Goal: Information Seeking & Learning: Learn about a topic

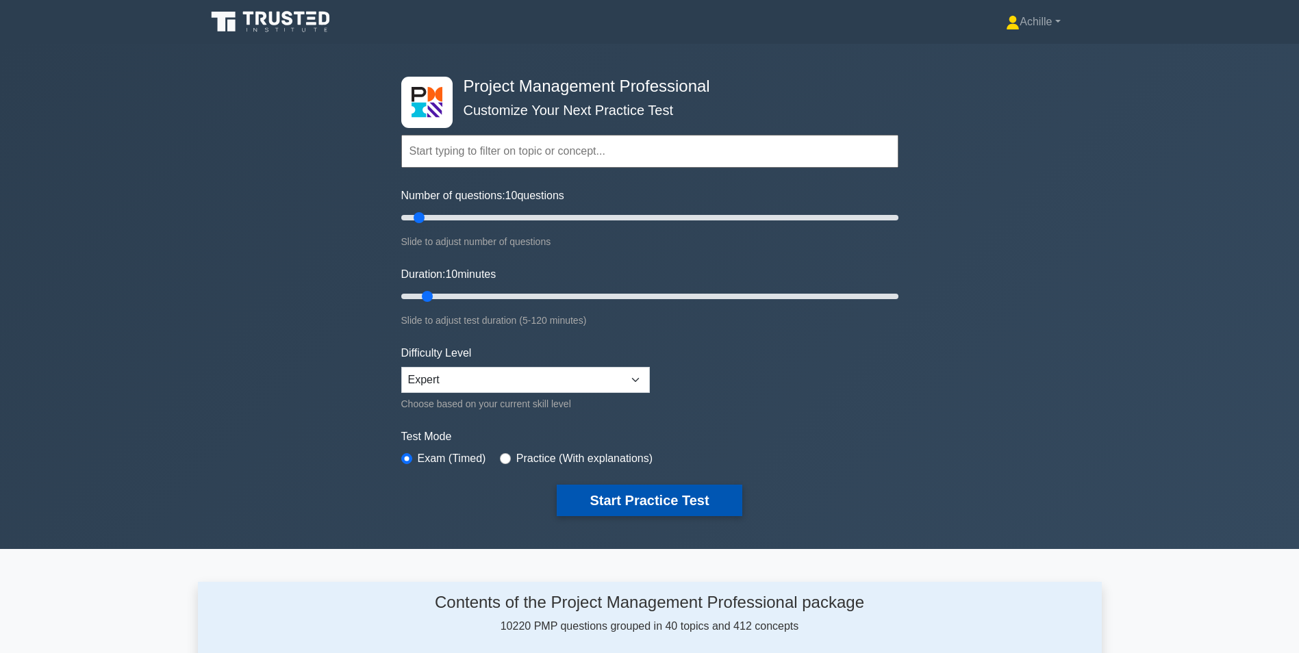
click at [627, 499] on button "Start Practice Test" at bounding box center [649, 500] width 185 height 31
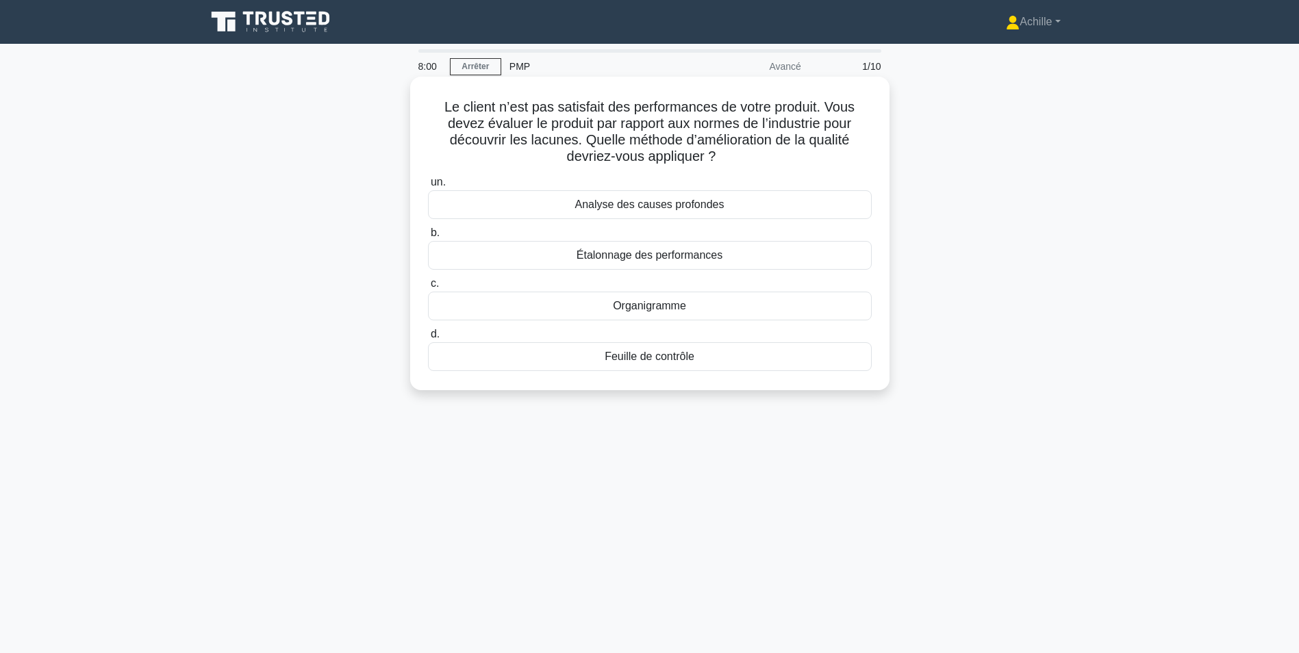
click at [666, 210] on div "Analyse des causes profondes" at bounding box center [650, 204] width 444 height 29
click at [428, 187] on input "un. Analyse des causes profondes" at bounding box center [428, 182] width 0 height 9
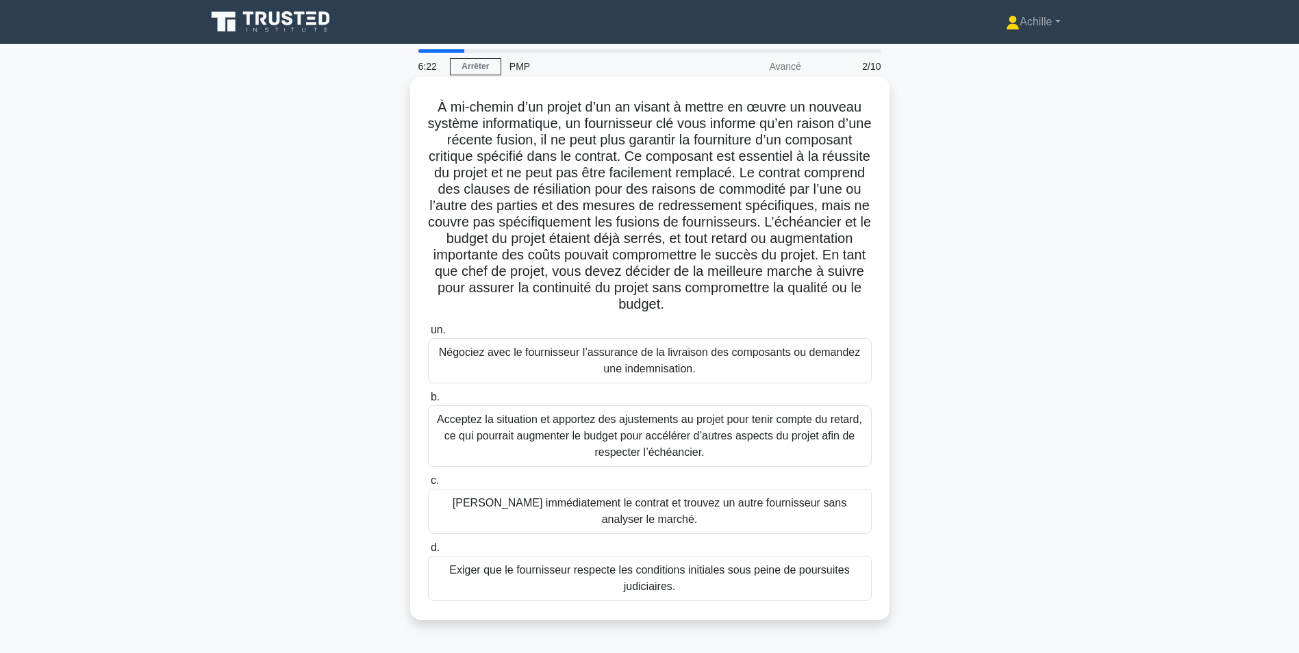
click at [627, 368] on div "Négociez avec le fournisseur l’assurance de la livraison des composants ou dema…" at bounding box center [650, 360] width 444 height 45
click at [428, 335] on input "un. Négociez avec le fournisseur l’assurance de la livraison des composants ou …" at bounding box center [428, 330] width 0 height 9
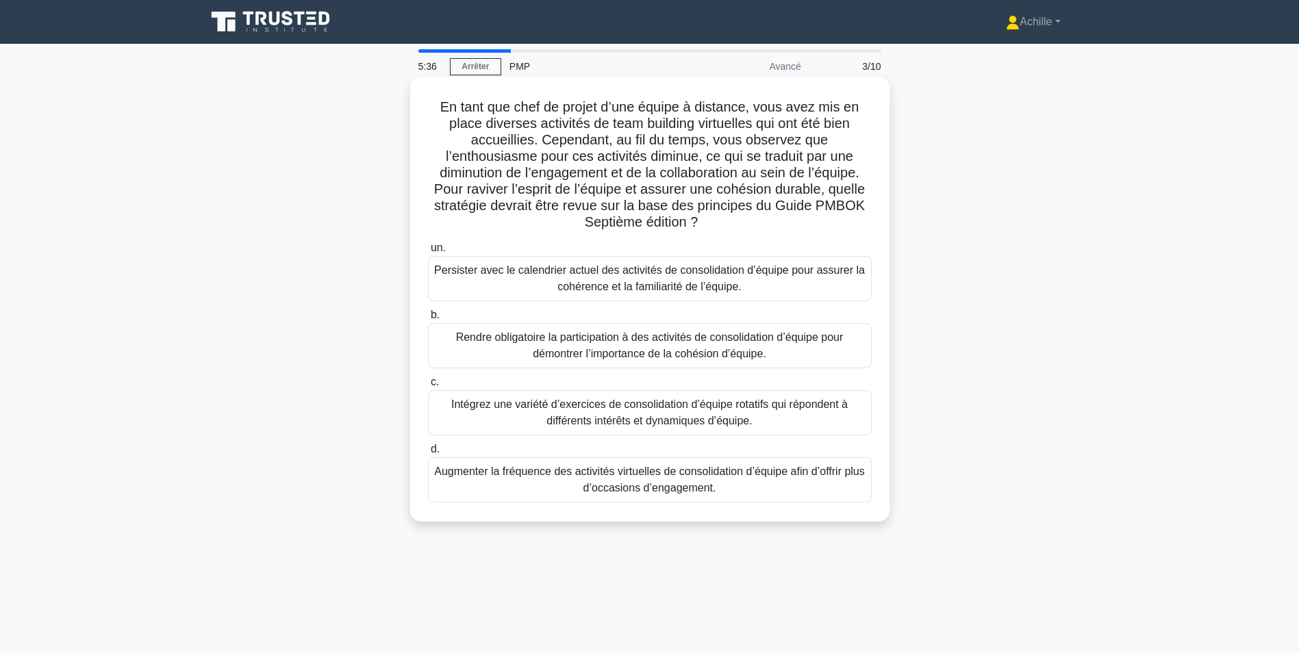
click at [660, 419] on div "Intégrez une variété d’exercices de consolidation d’équipe rotatifs qui réponde…" at bounding box center [650, 412] width 444 height 45
click at [428, 387] on input "c. Intégrez une variété d’exercices de consolidation d’équipe rotatifs qui répo…" at bounding box center [428, 382] width 0 height 9
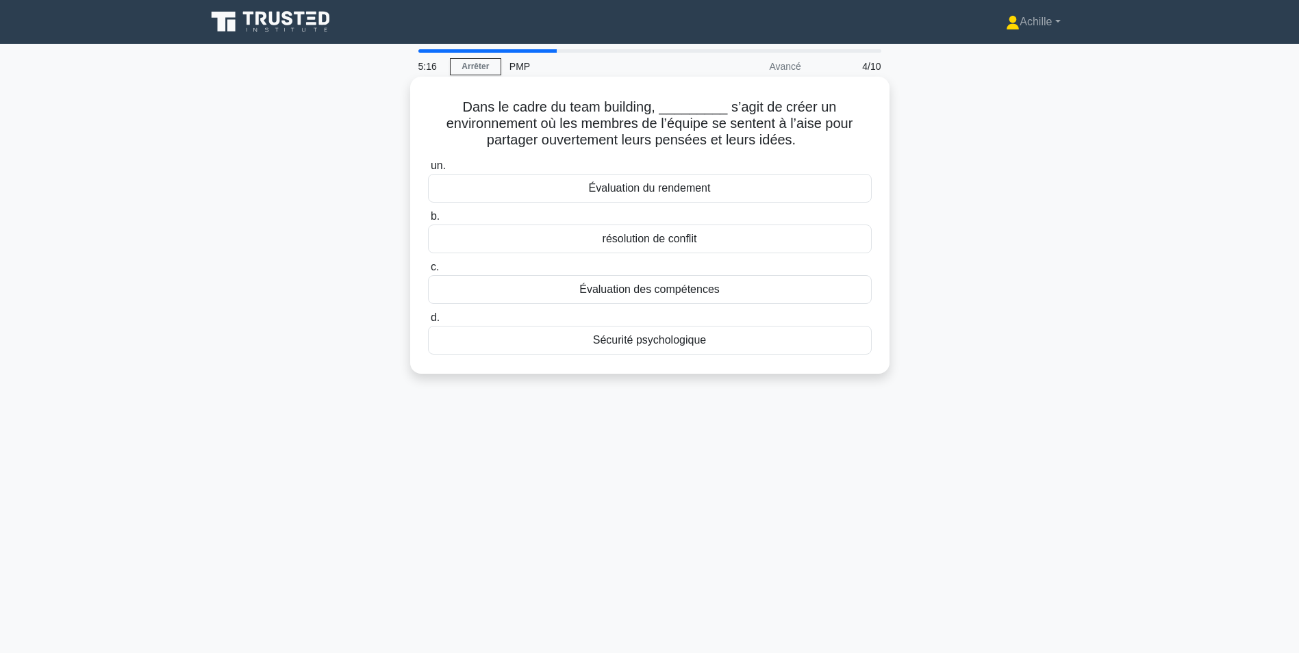
click at [653, 342] on div "Sécurité psychologique" at bounding box center [650, 340] width 444 height 29
click at [428, 323] on input "d. Sécurité psychologique" at bounding box center [428, 318] width 0 height 9
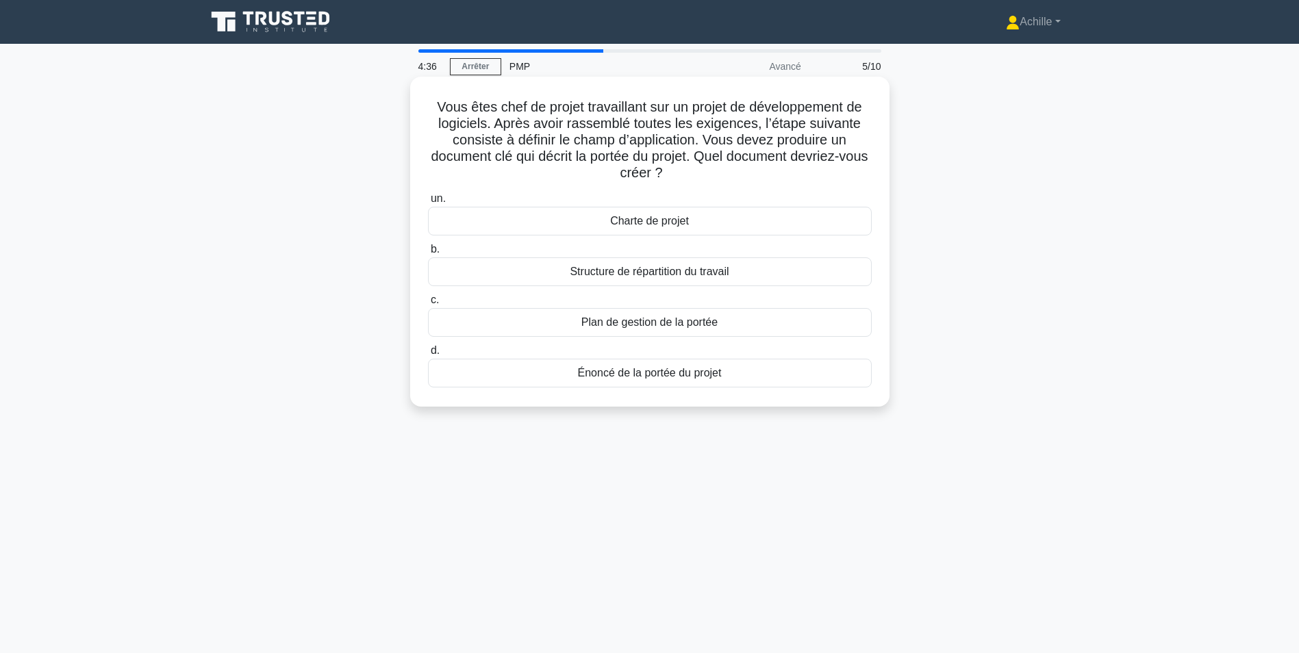
click at [631, 381] on div "Énoncé de la portée du projet" at bounding box center [650, 373] width 444 height 29
click at [428, 355] on input "d. Énoncé de la portée du projet" at bounding box center [428, 350] width 0 height 9
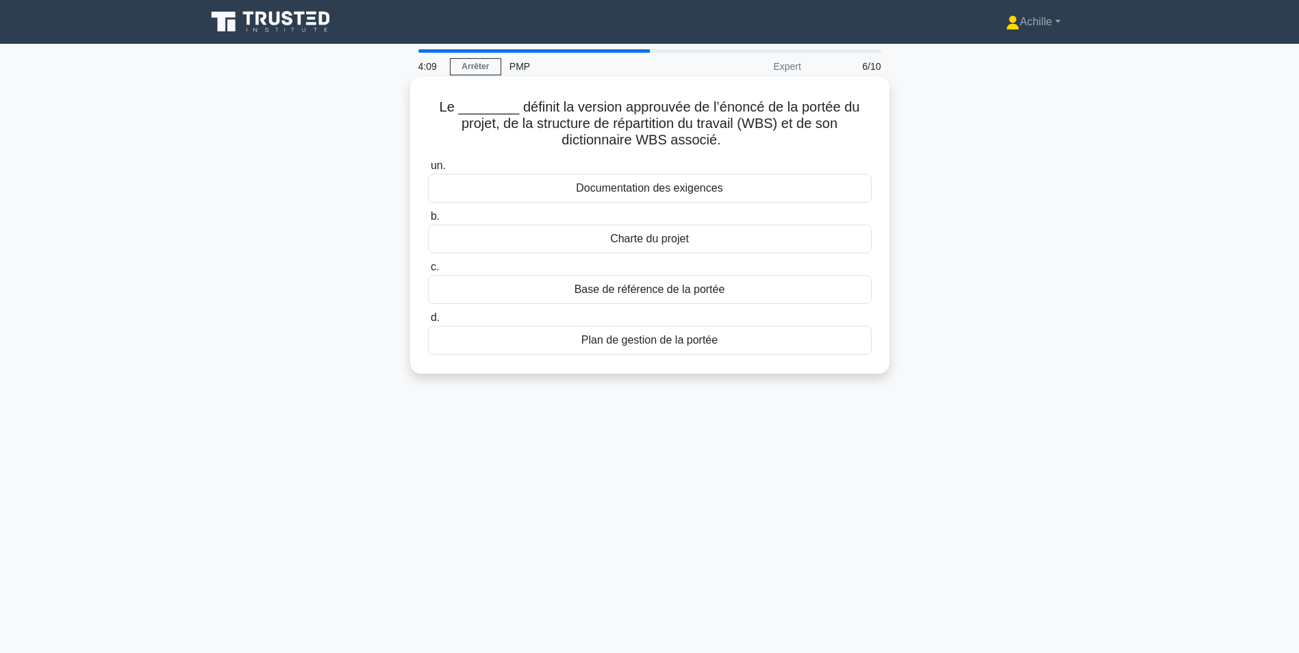
click at [702, 292] on div "Base de référence de la portée" at bounding box center [650, 289] width 444 height 29
click at [428, 272] on input "c. Base de référence de la portée" at bounding box center [428, 267] width 0 height 9
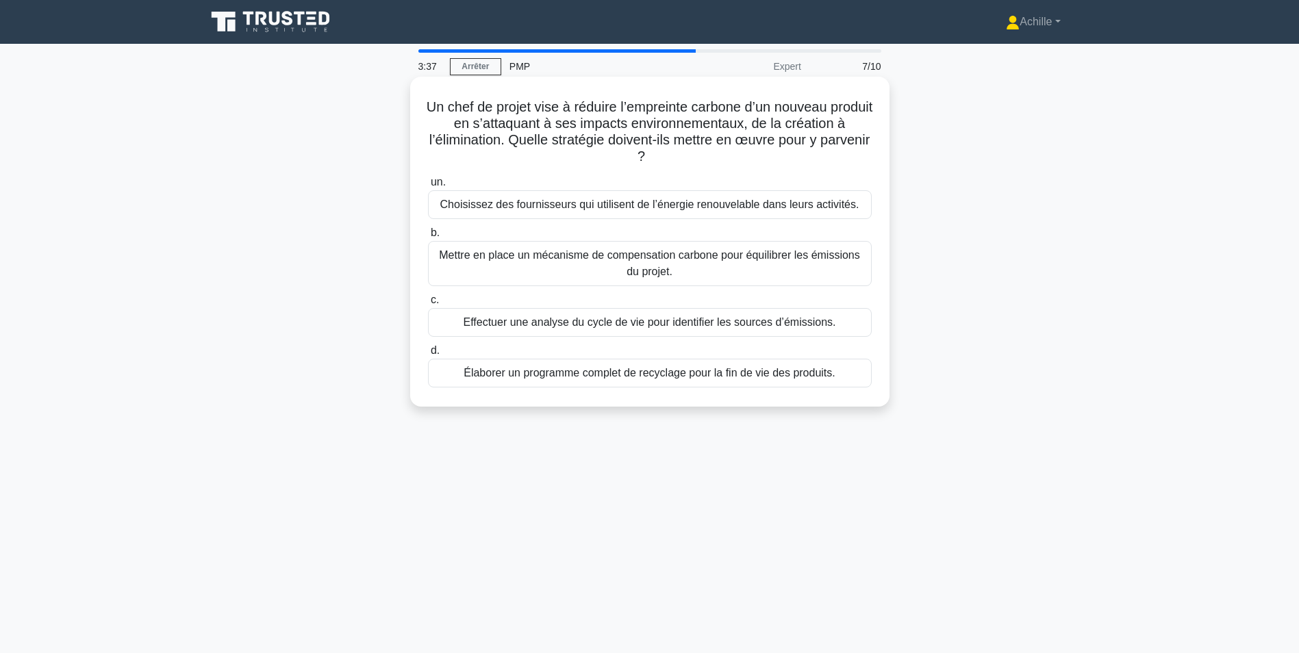
click at [730, 268] on div "Mettre en place un mécanisme de compensation carbone pour équilibrer les émissi…" at bounding box center [650, 263] width 444 height 45
click at [428, 238] on input "b. Mettre en place un mécanisme de compensation carbone pour équilibrer les émi…" at bounding box center [428, 233] width 0 height 9
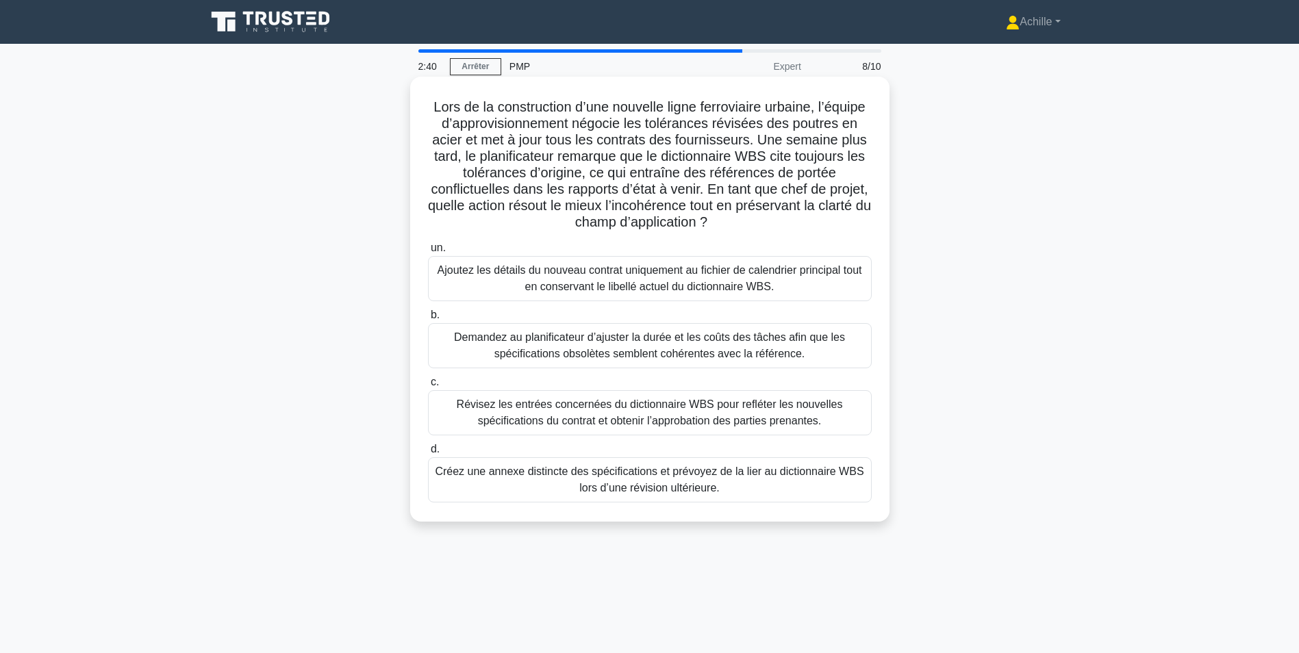
click at [667, 422] on div "Révisez les entrées concernées du dictionnaire WBS pour refléter les nouvelles …" at bounding box center [650, 412] width 444 height 45
click at [428, 387] on input "c. Révisez les entrées concernées du dictionnaire WBS pour refléter les nouvell…" at bounding box center [428, 382] width 0 height 9
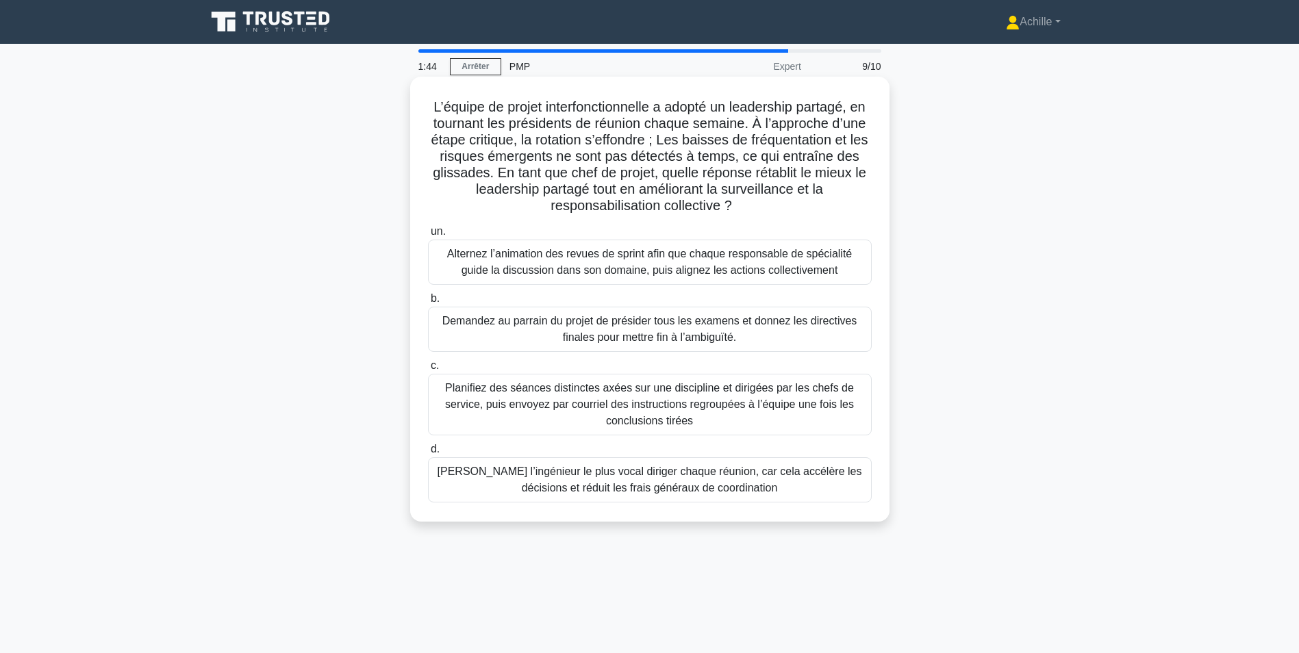
click at [714, 268] on div "Alternez l’animation des revues de sprint afin que chaque responsable de spécia…" at bounding box center [650, 262] width 444 height 45
click at [428, 236] on input "un. Alternez l’animation des revues de sprint afin que chaque responsable de sp…" at bounding box center [428, 231] width 0 height 9
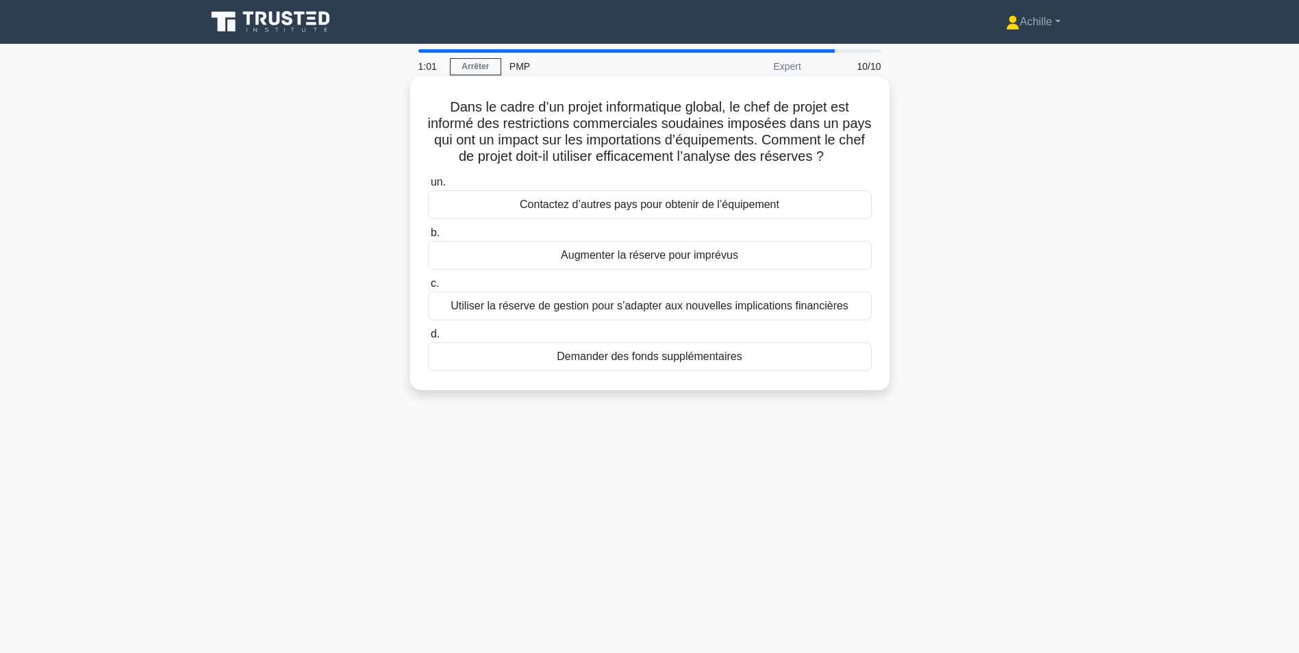
click at [692, 258] on div "Augmenter la réserve pour imprévus" at bounding box center [650, 255] width 444 height 29
click at [428, 238] on input "b. Augmenter la réserve pour imprévus" at bounding box center [428, 233] width 0 height 9
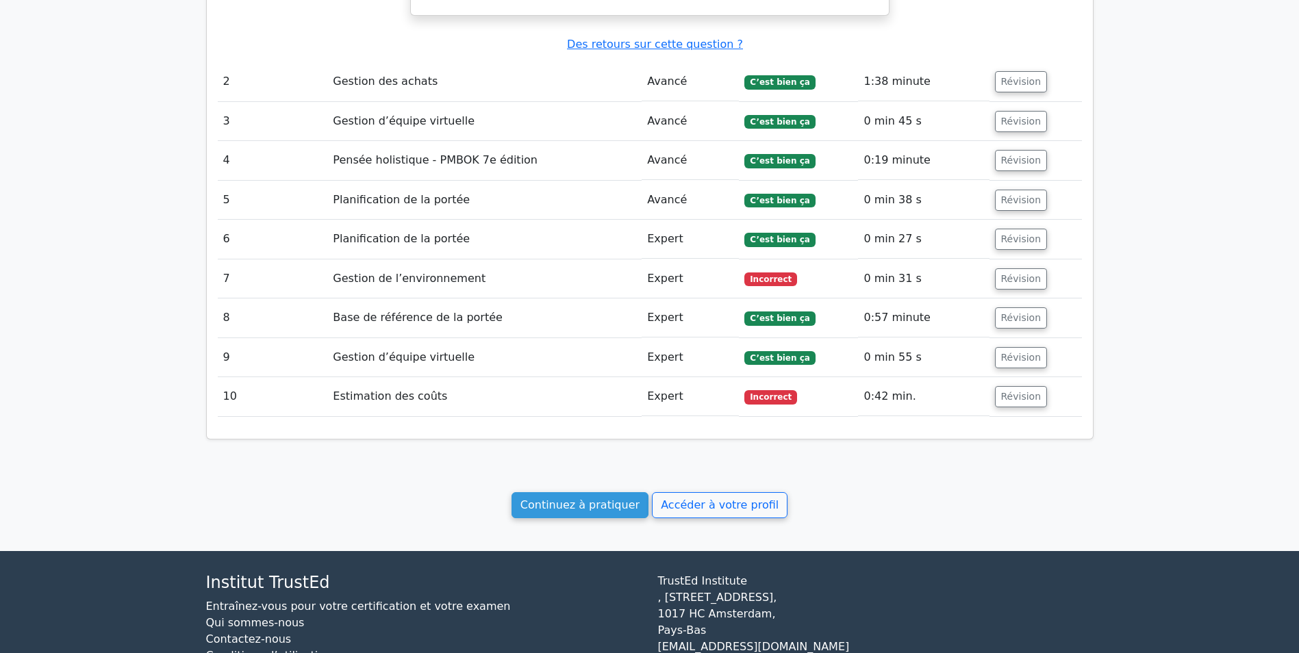
scroll to position [1438, 0]
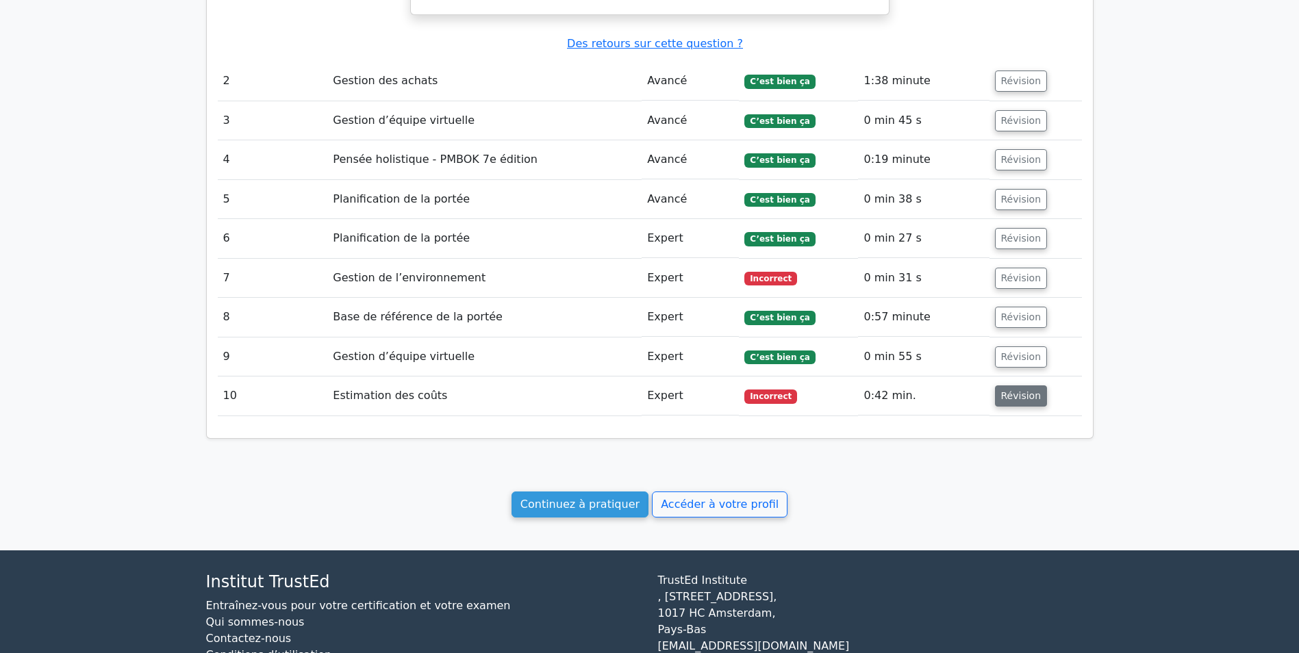
click at [1013, 389] on button "Révision" at bounding box center [1021, 396] width 53 height 21
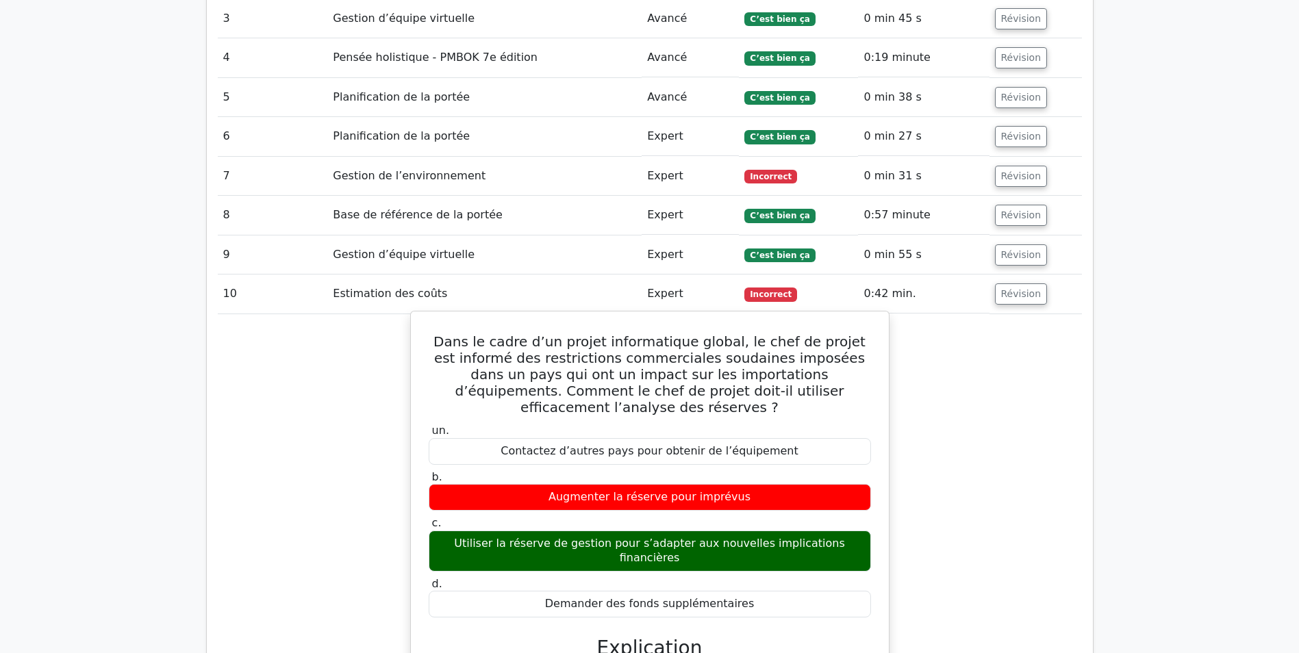
scroll to position [1506, 0]
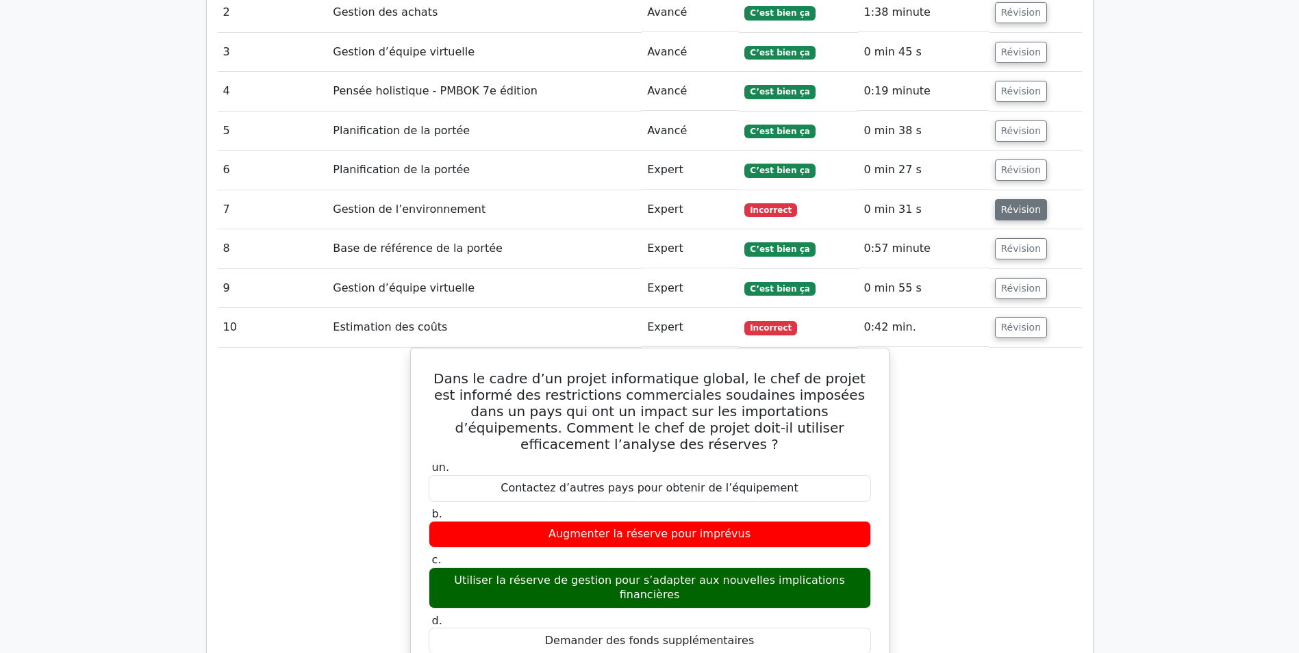
click at [998, 199] on button "Révision" at bounding box center [1021, 209] width 53 height 21
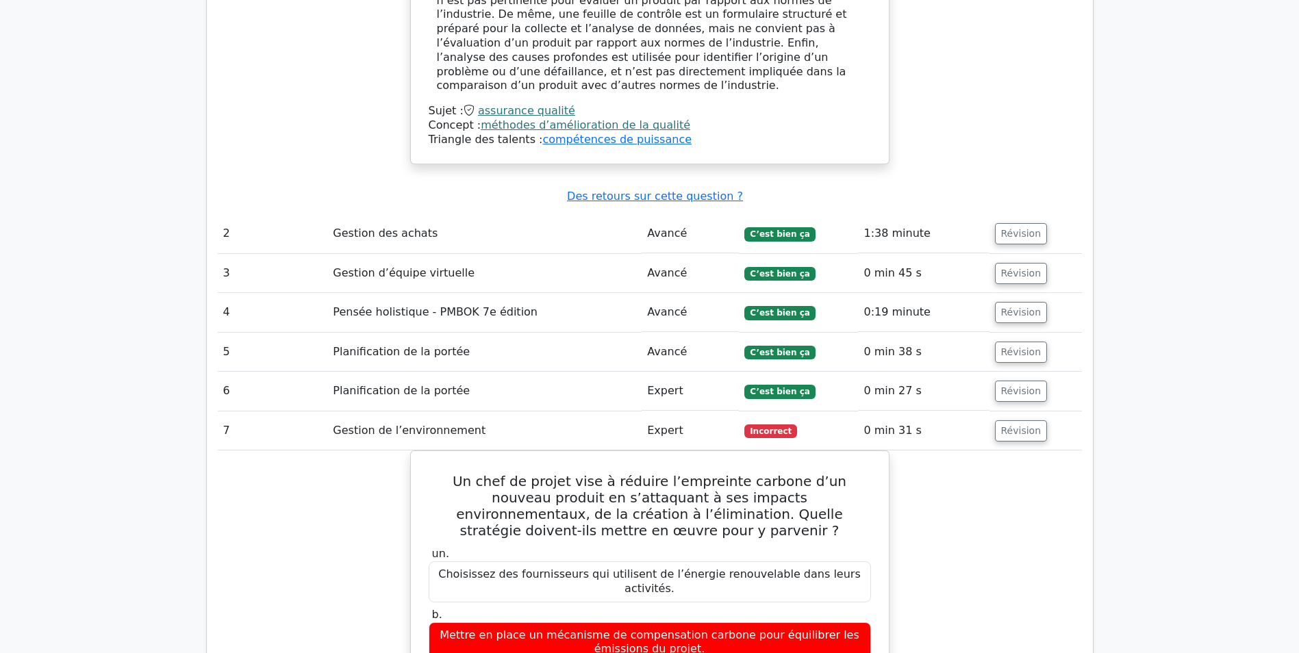
scroll to position [1438, 0]
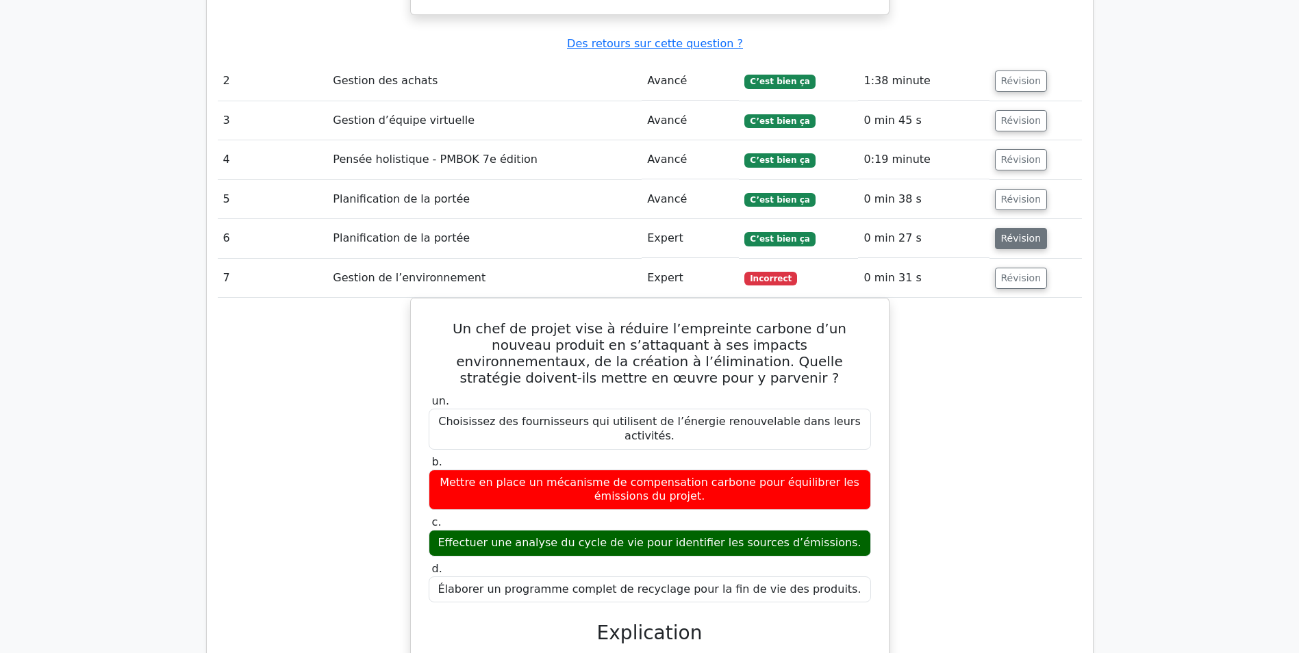
click at [1023, 228] on button "Révision" at bounding box center [1021, 238] width 53 height 21
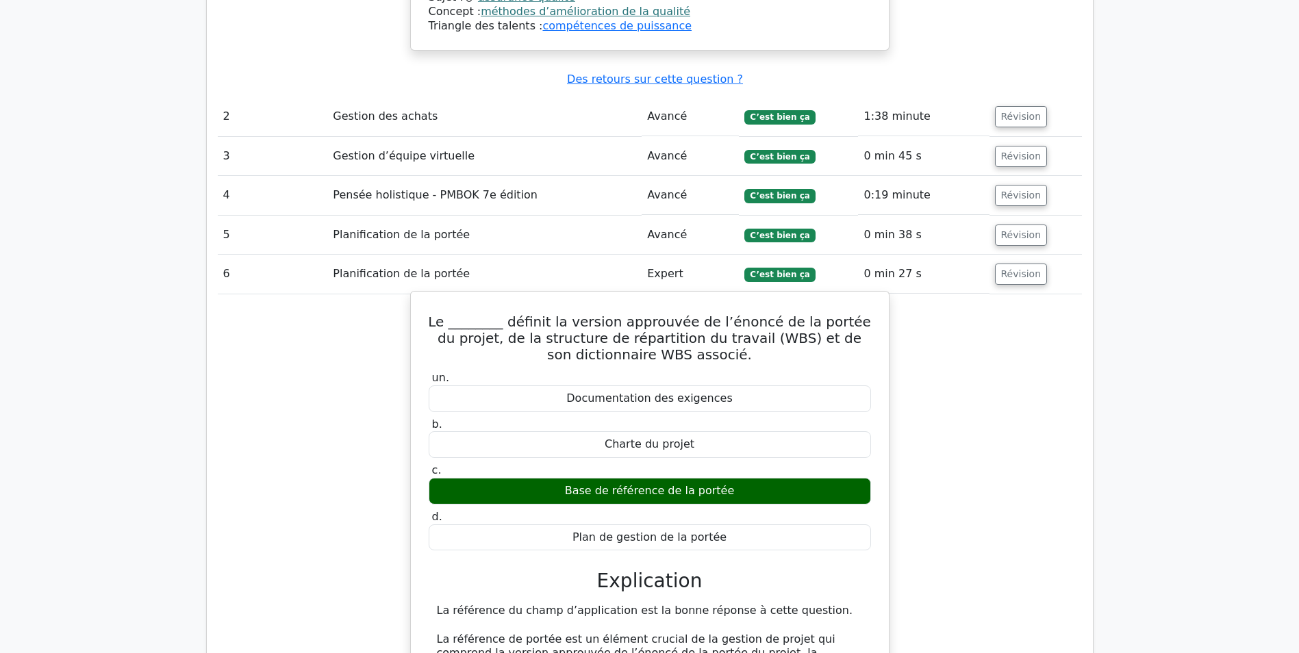
scroll to position [1370, 0]
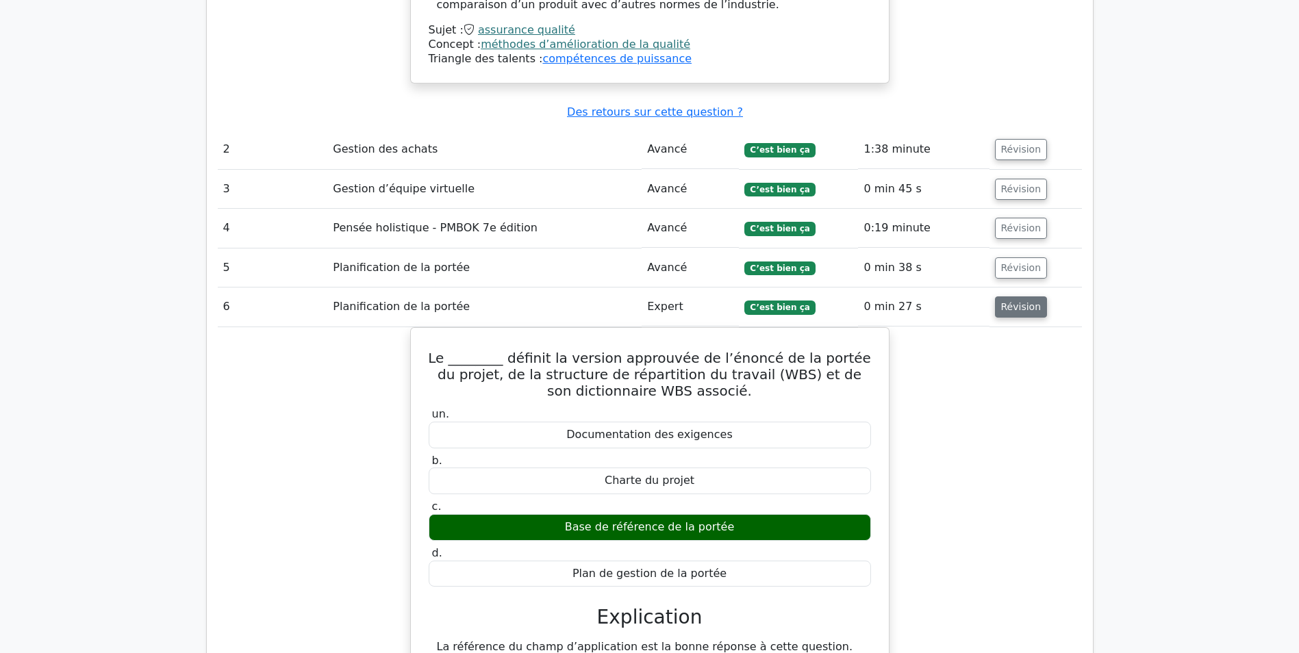
click at [1012, 297] on button "Révision" at bounding box center [1021, 307] width 53 height 21
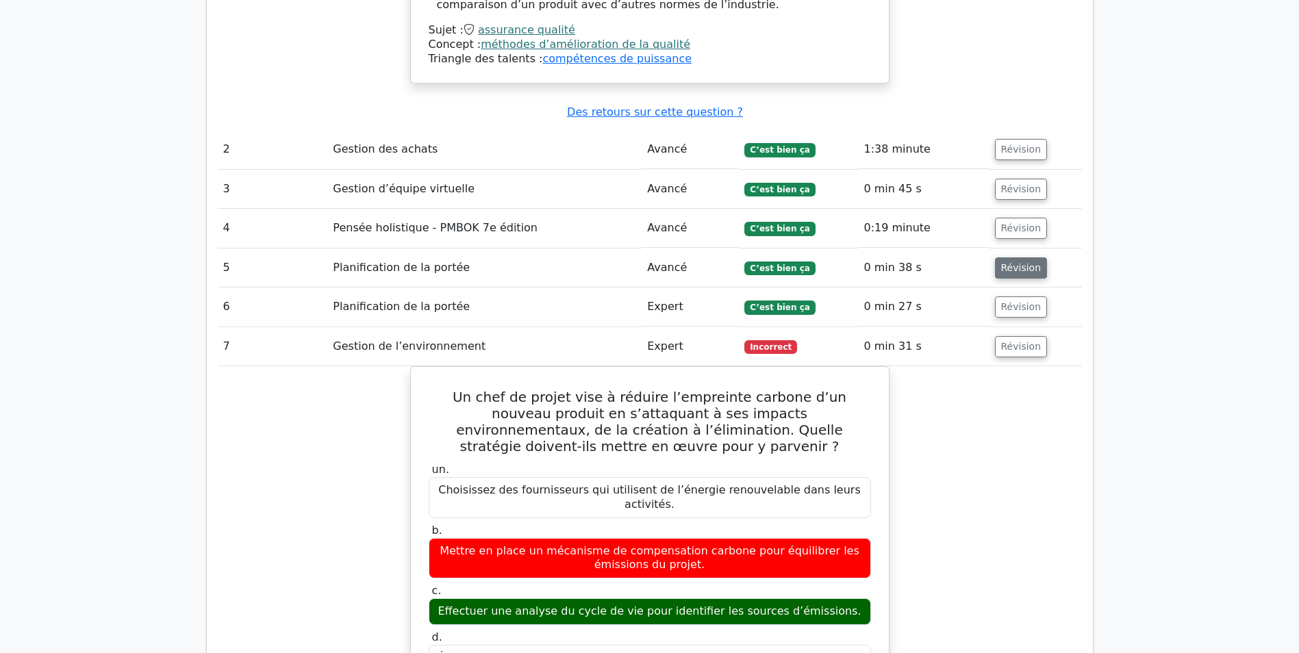
click at [1016, 257] on button "Révision" at bounding box center [1021, 267] width 53 height 21
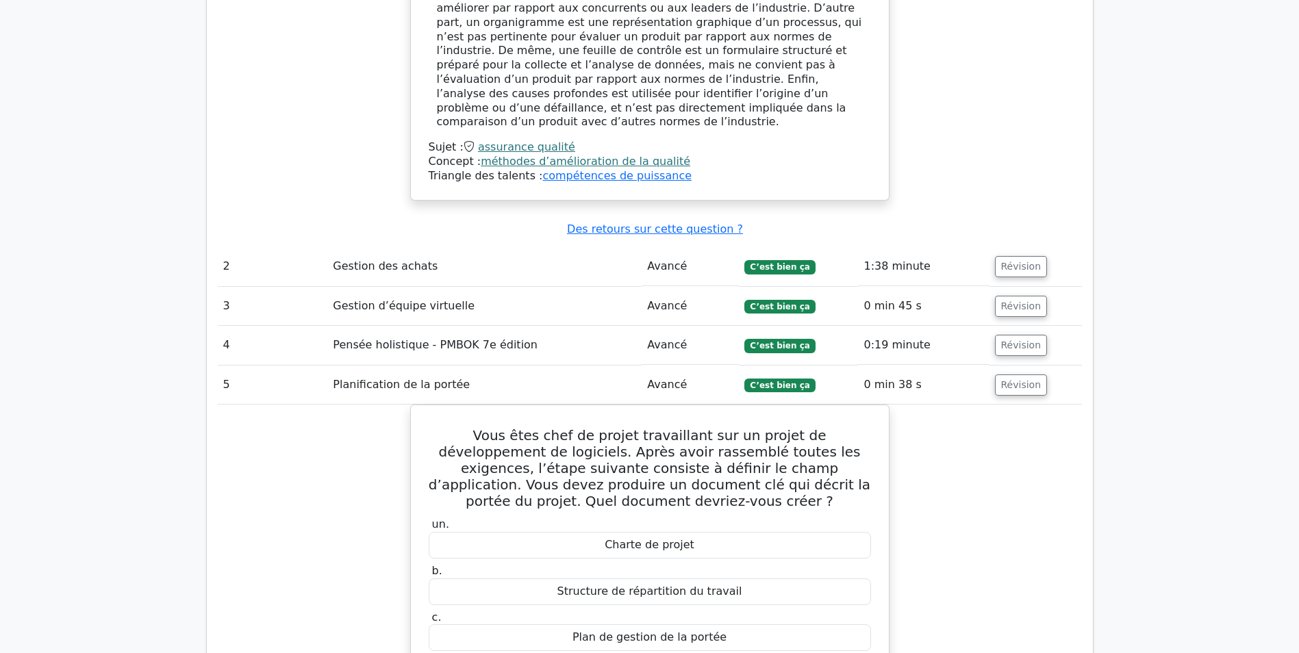
scroll to position [1233, 0]
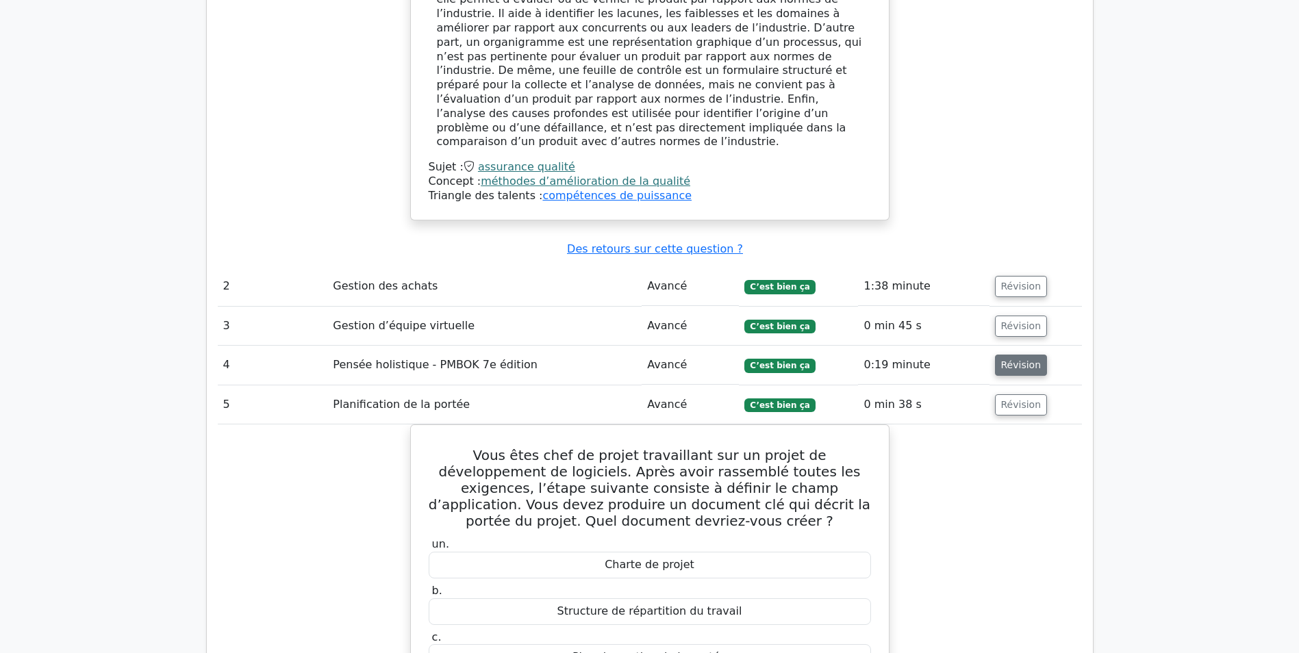
click at [1007, 355] on button "Révision" at bounding box center [1021, 365] width 53 height 21
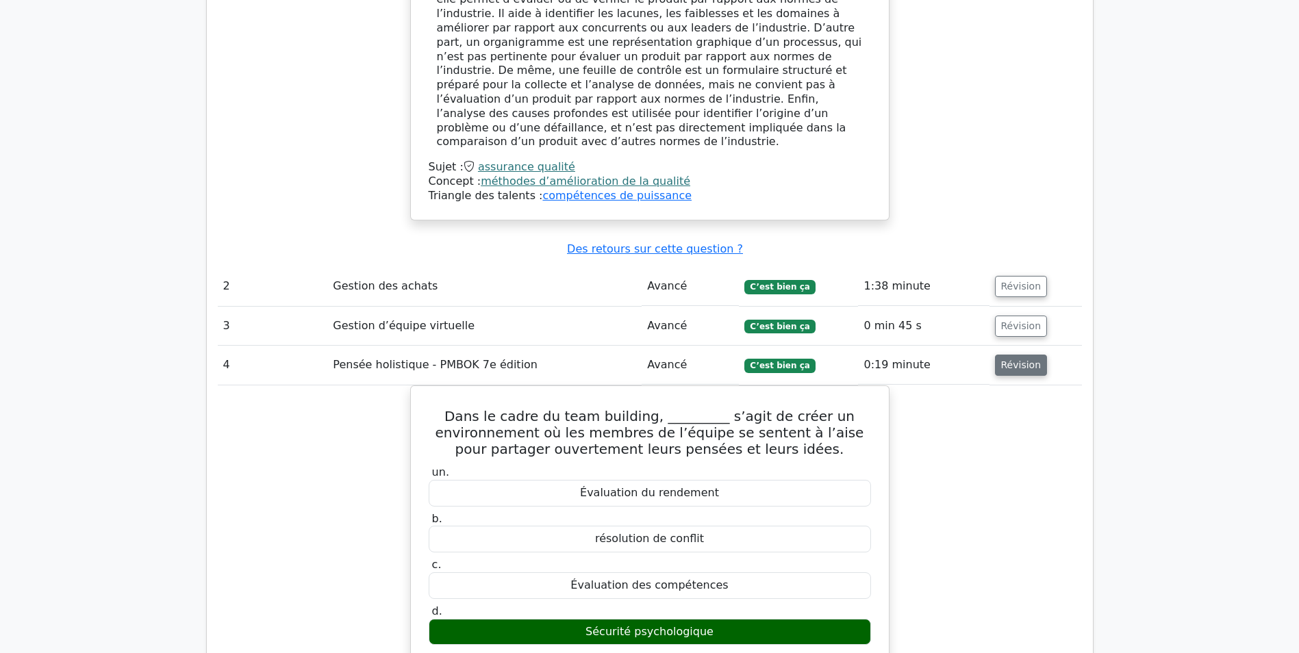
click at [999, 357] on button "Révision" at bounding box center [1021, 365] width 53 height 21
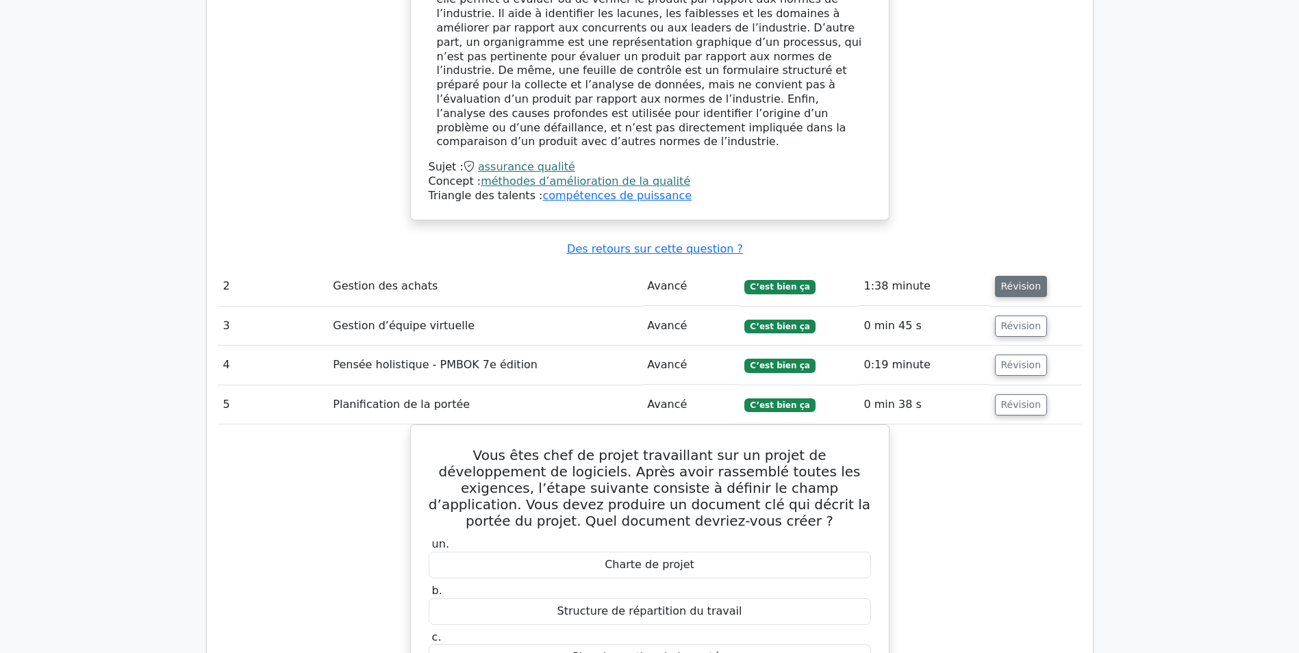
click at [1008, 276] on button "Révision" at bounding box center [1021, 286] width 53 height 21
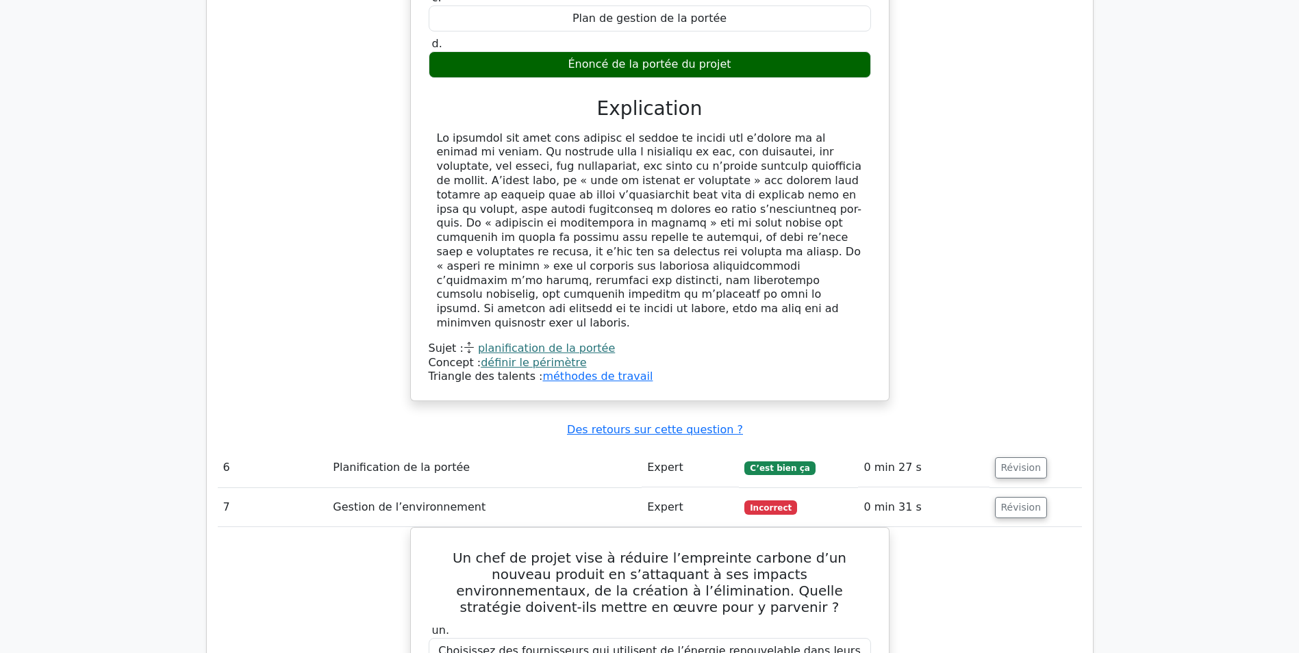
scroll to position [2945, 0]
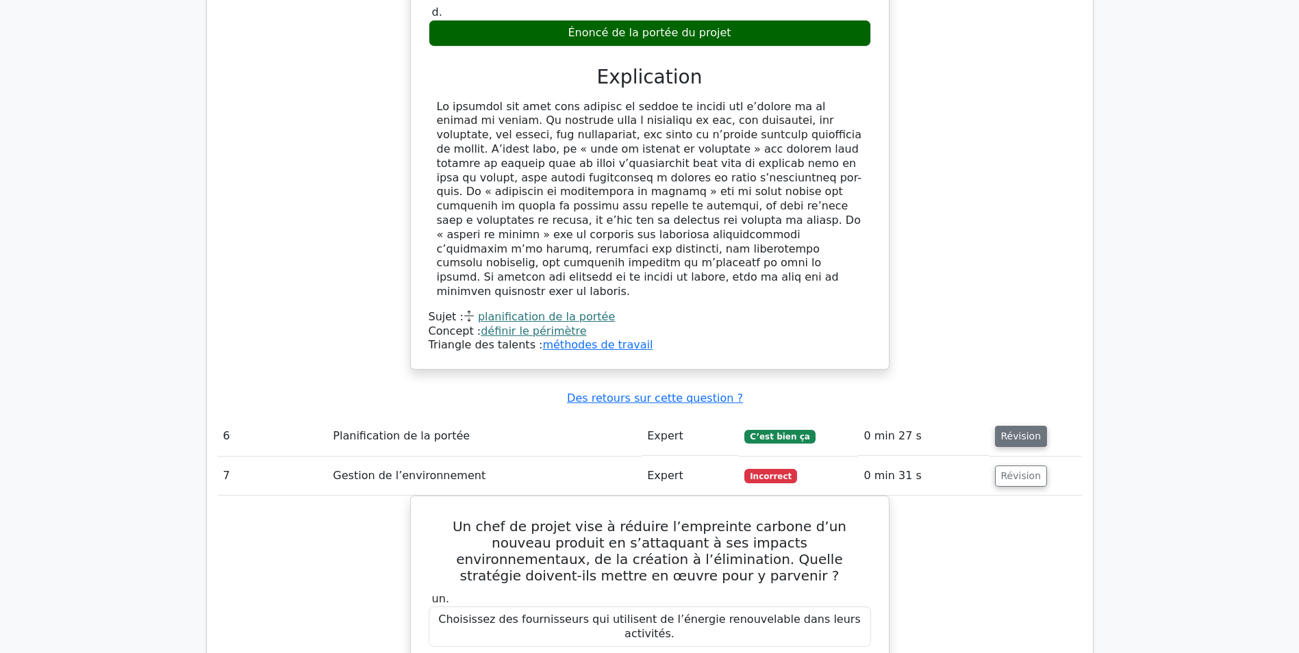
click at [1005, 426] on button "Révision" at bounding box center [1021, 436] width 53 height 21
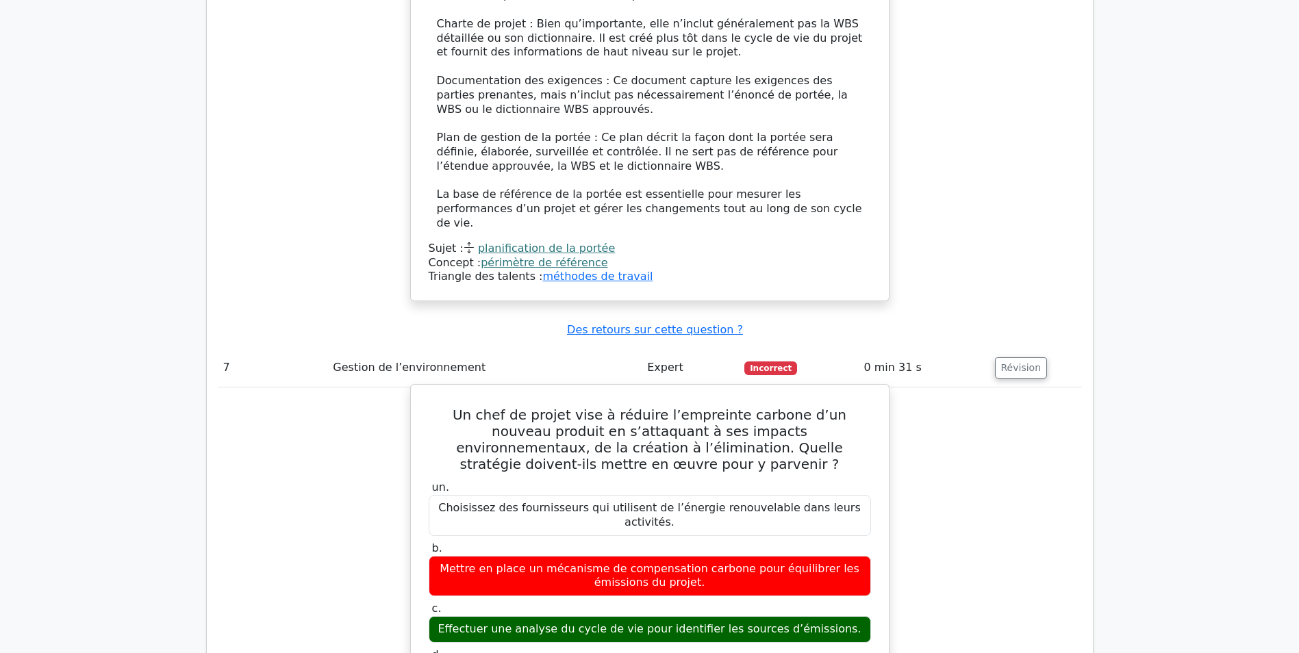
scroll to position [4177, 0]
